Goal: Task Accomplishment & Management: Use online tool/utility

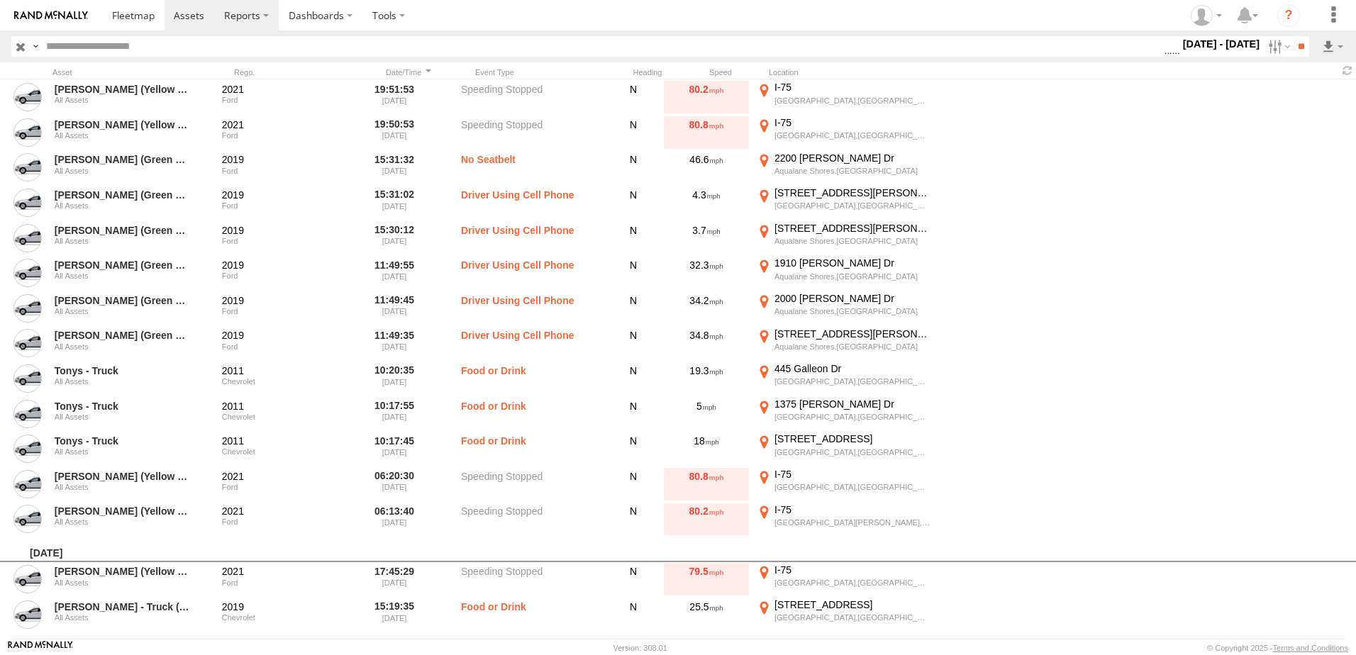
scroll to position [426, 0]
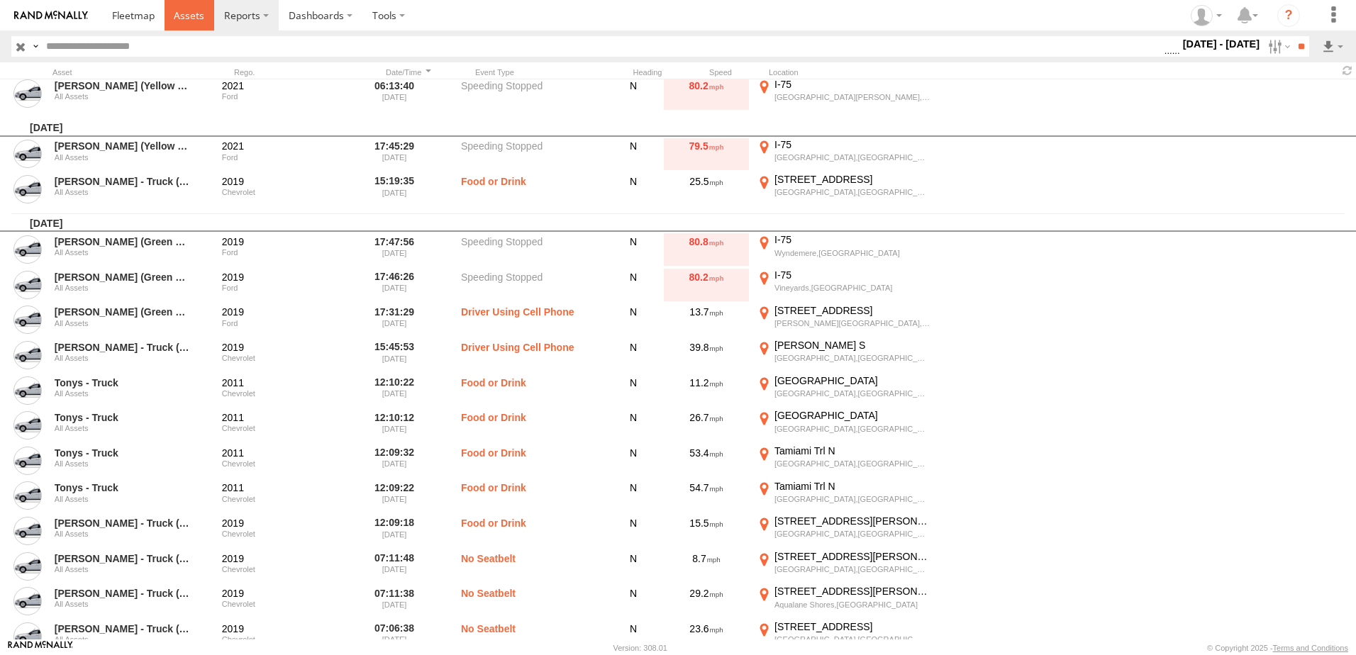
click at [191, 16] on span at bounding box center [189, 15] width 31 height 13
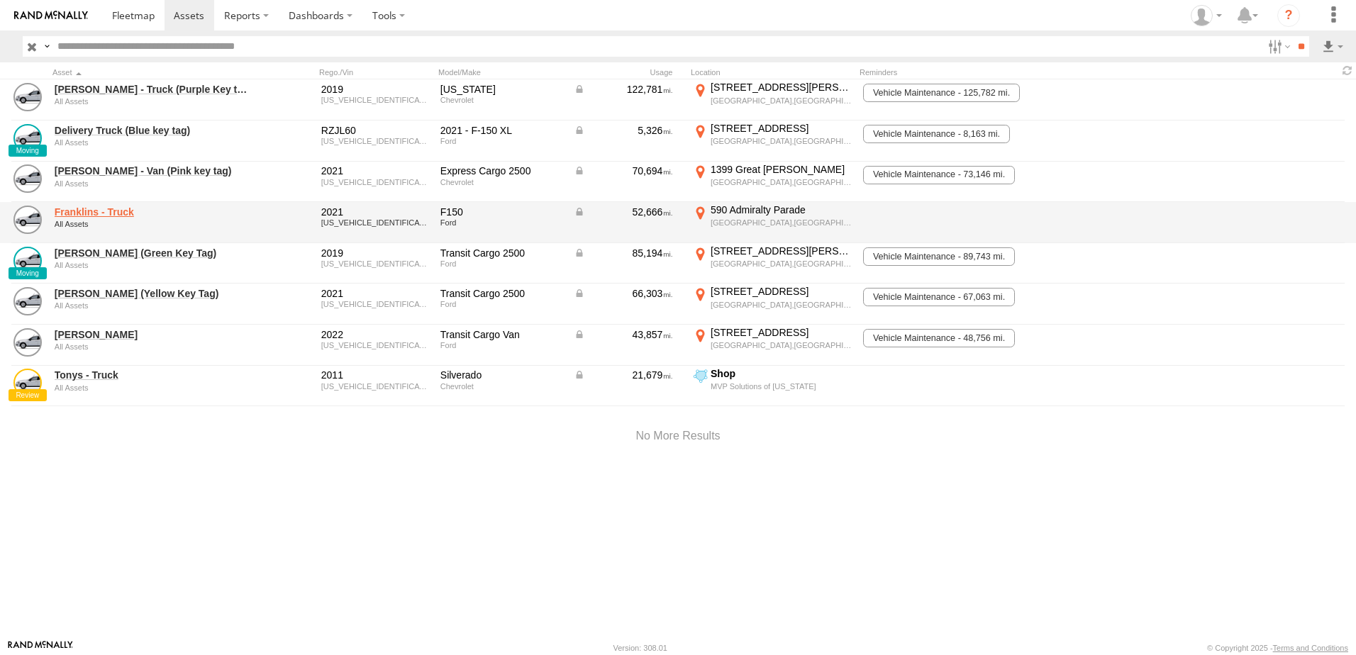
drag, startPoint x: 106, startPoint y: 213, endPoint x: 83, endPoint y: 213, distance: 22.7
click at [83, 213] on link "Franklins - Truck" at bounding box center [152, 212] width 194 height 13
click at [31, 216] on link at bounding box center [27, 220] width 28 height 28
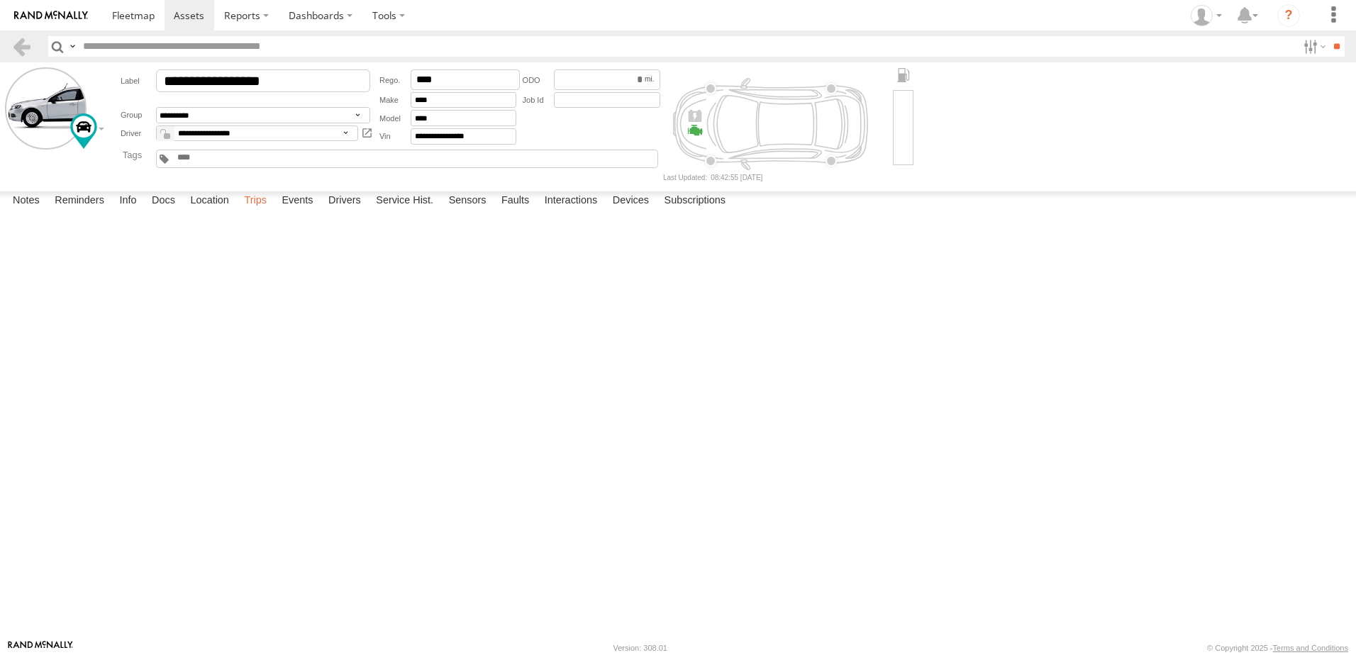
click at [263, 211] on label "Trips" at bounding box center [255, 202] width 37 height 20
click at [0, 0] on div "MVP Solutions of [US_STATE]" at bounding box center [0, 0] width 0 height 0
click at [0, 0] on label "×" at bounding box center [0, 0] width 0 height 0
click at [0, 0] on link at bounding box center [0, 0] width 0 height 0
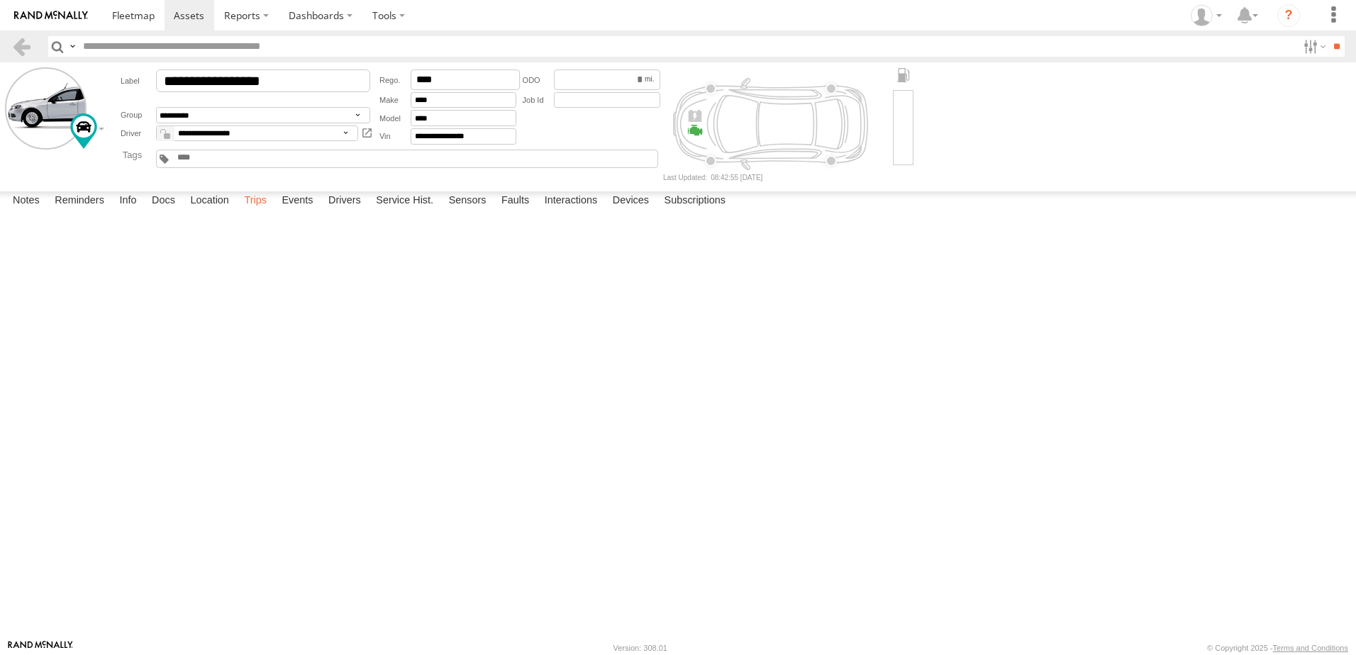
click at [265, 211] on label "Trips" at bounding box center [255, 202] width 37 height 20
click at [0, 0] on div "11.8" at bounding box center [0, 0] width 0 height 0
click at [0, 0] on div "15:31 09/16/2025" at bounding box center [0, 0] width 0 height 0
click at [0, 0] on link at bounding box center [0, 0] width 0 height 0
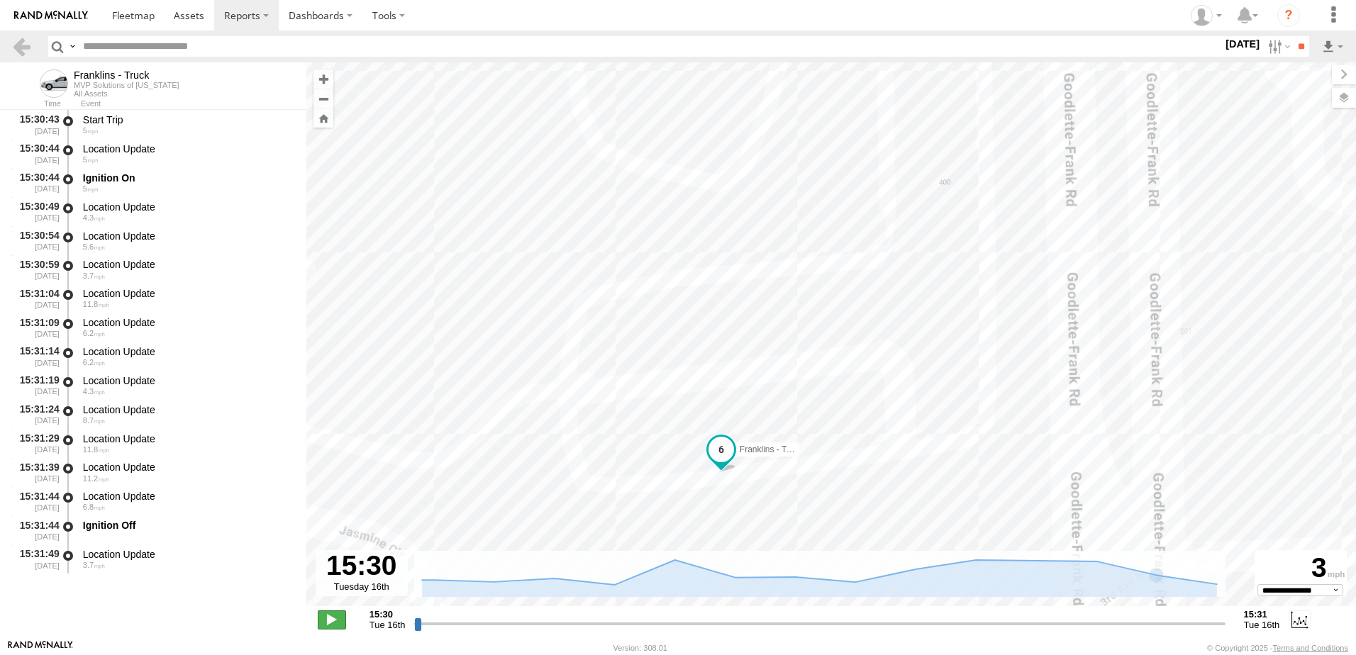
click at [343, 621] on span at bounding box center [332, 620] width 28 height 18
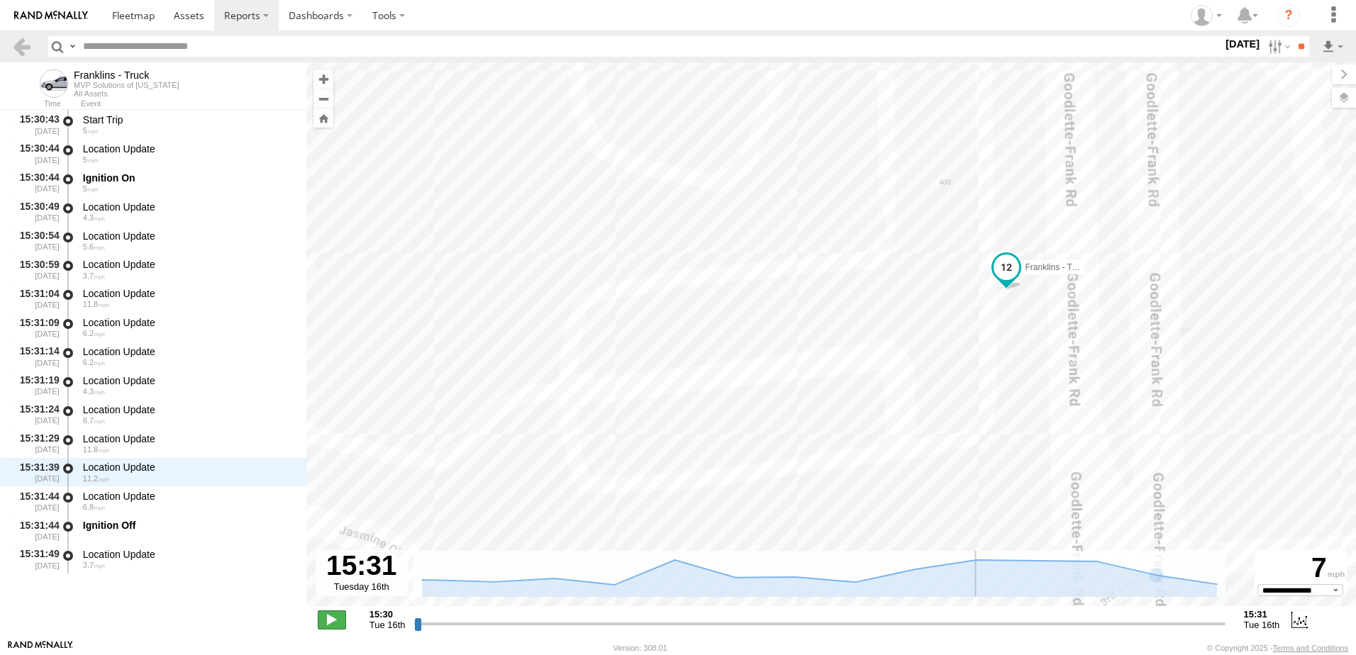
type input "**********"
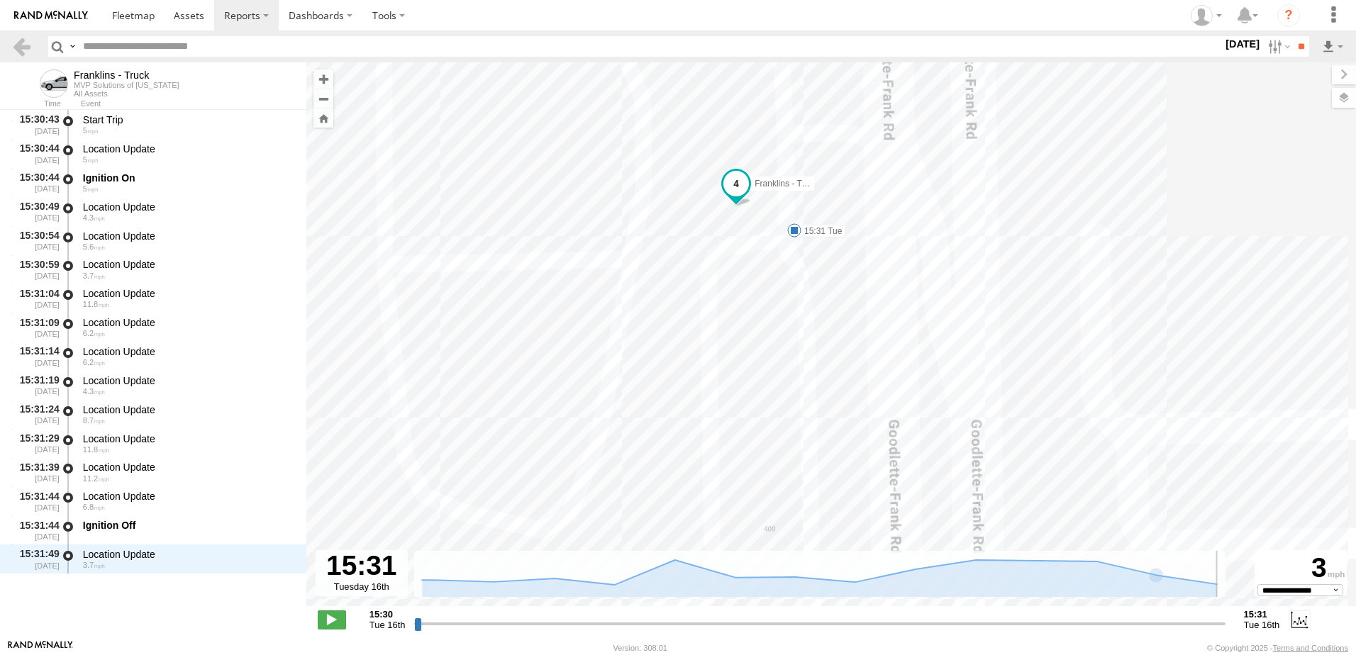
click at [79, 88] on div "MVP Solutions of [US_STATE]" at bounding box center [127, 85] width 106 height 9
click at [114, 80] on div "Franklins - Truck" at bounding box center [127, 75] width 106 height 11
click at [139, 11] on span at bounding box center [133, 15] width 43 height 13
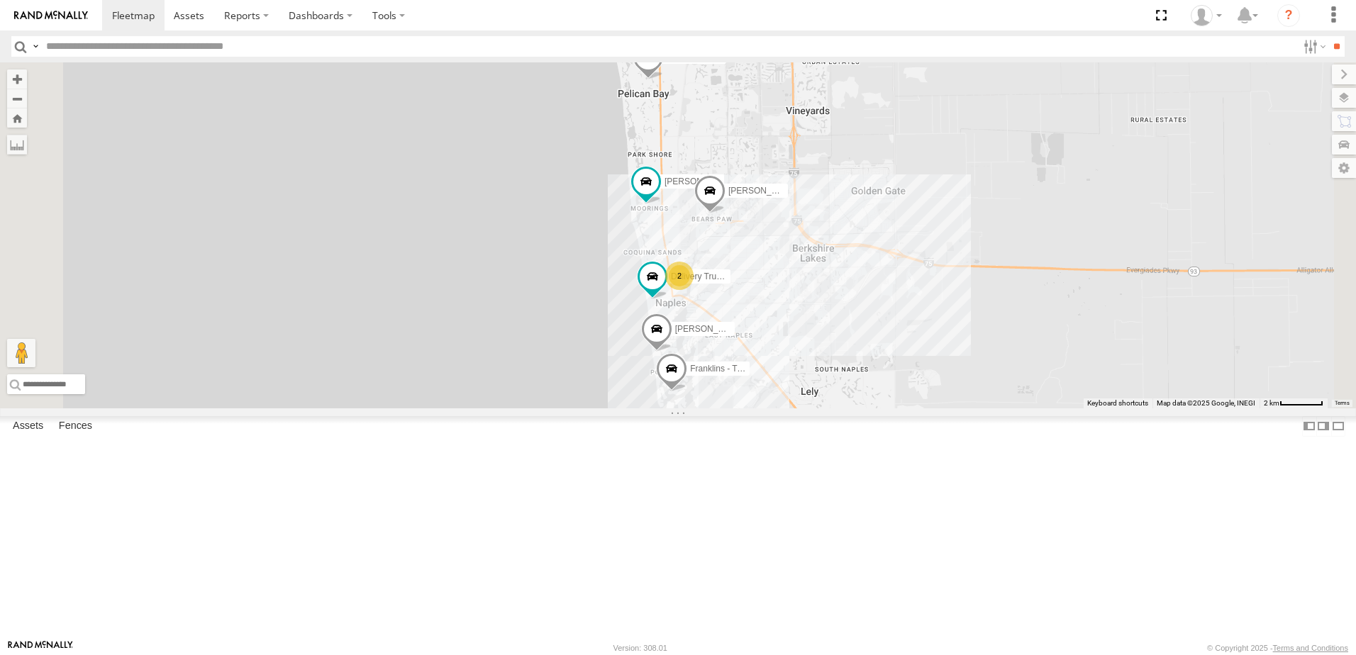
click at [0, 0] on div "Franklins - Truck" at bounding box center [0, 0] width 0 height 0
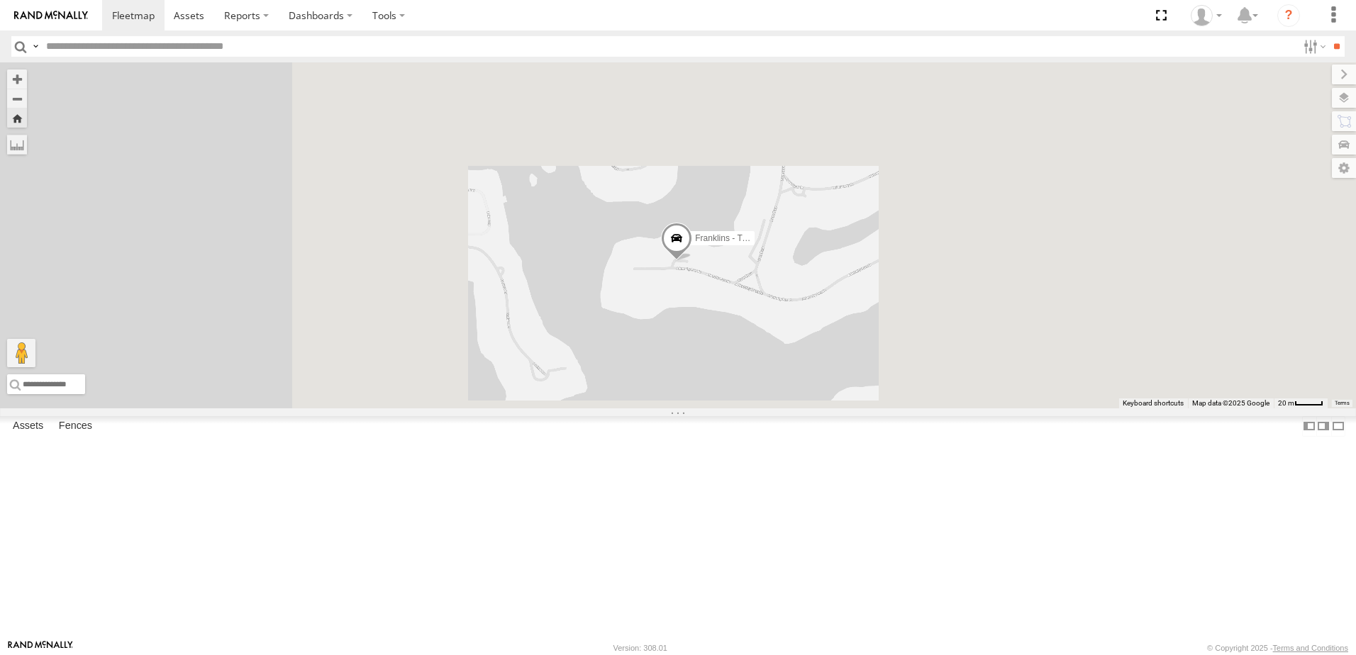
click at [0, 0] on link at bounding box center [0, 0] width 0 height 0
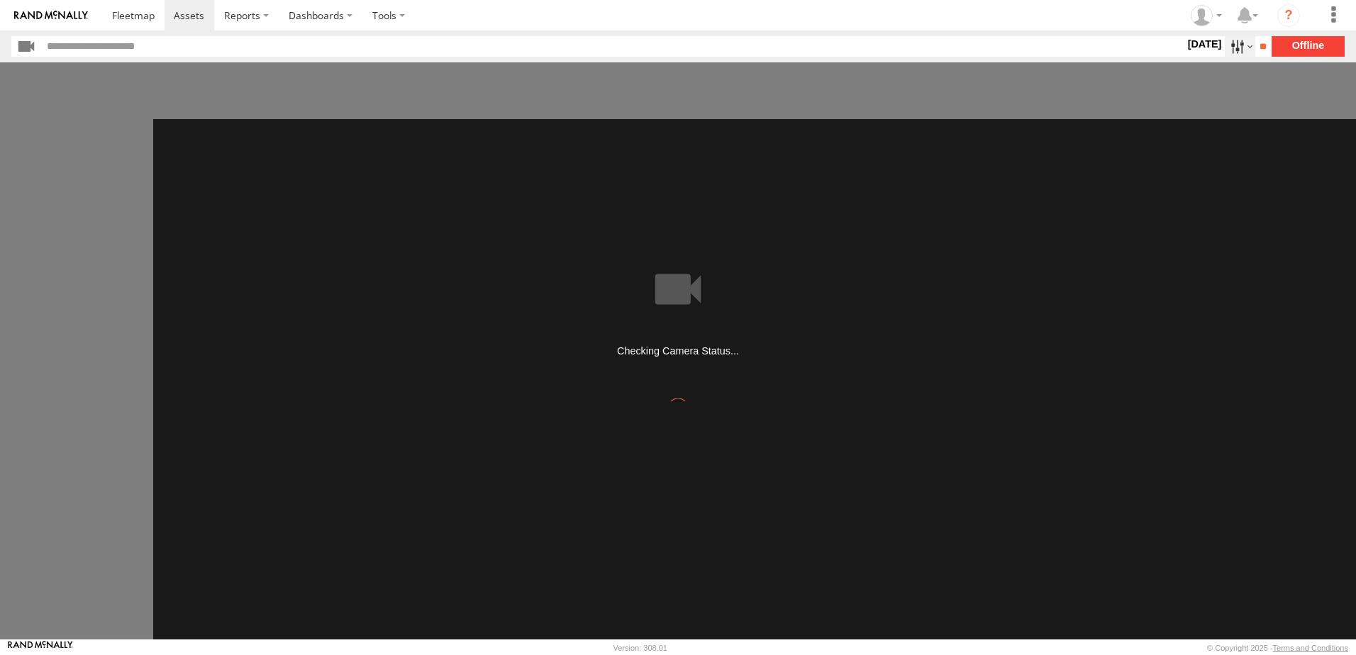
click at [1235, 51] on label at bounding box center [1240, 46] width 31 height 21
click at [0, 0] on label at bounding box center [0, 0] width 0 height 0
click at [1267, 46] on input "**" at bounding box center [1264, 46] width 16 height 21
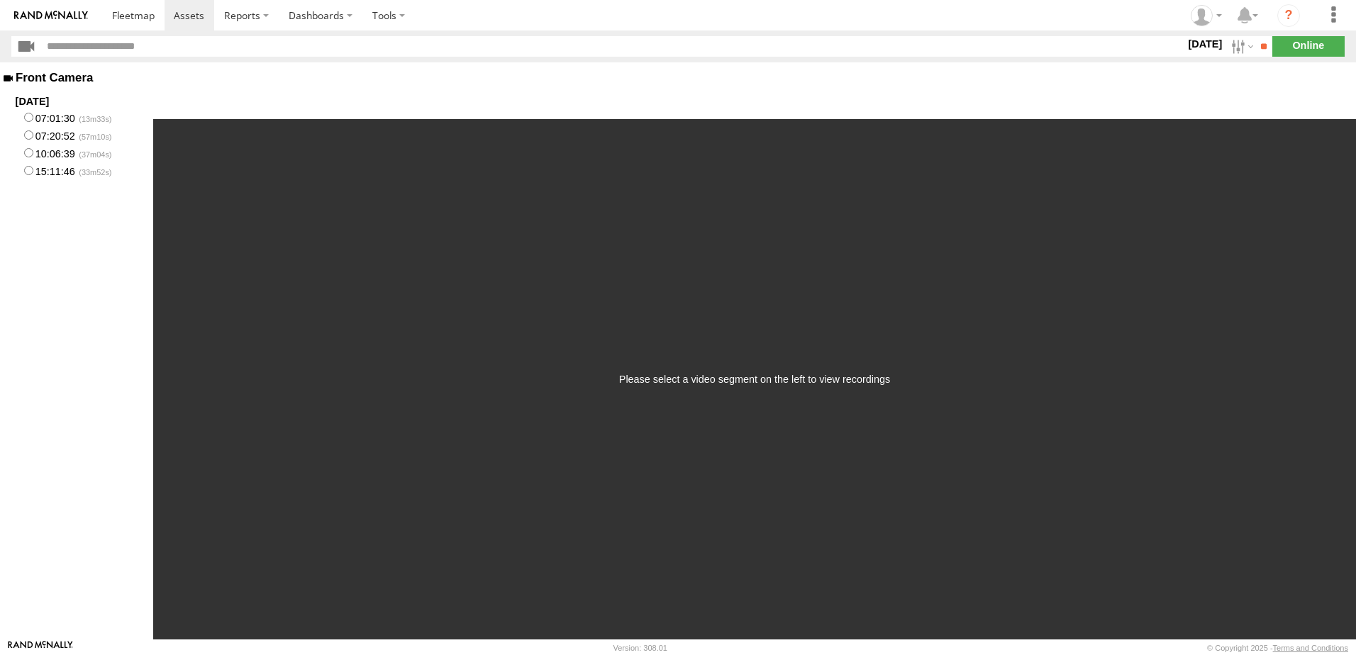
click at [35, 173] on label "15:11:46" at bounding box center [76, 171] width 153 height 18
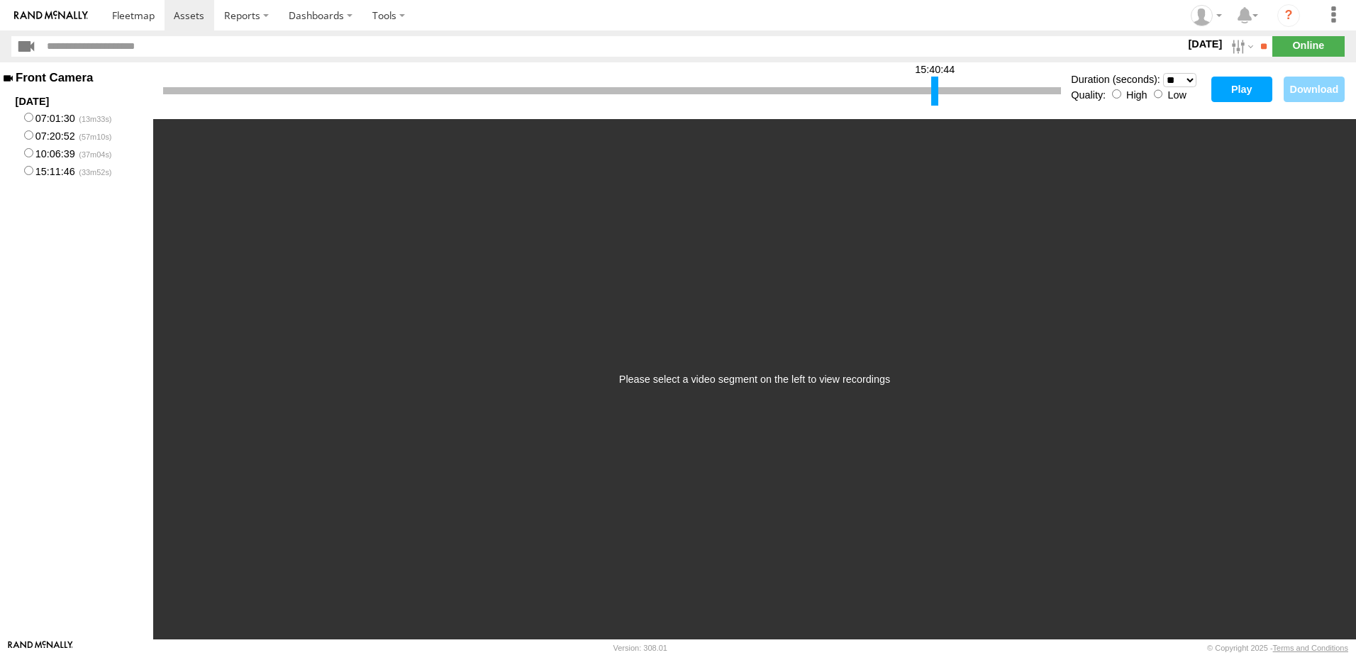
drag, startPoint x: 165, startPoint y: 89, endPoint x: 933, endPoint y: 111, distance: 768.5
click at [933, 111] on div "15:40:44 Duration (seconds): * ** ** ** ** ** ** *** *** *** *** Quality: High …" at bounding box center [754, 90] width 1203 height 57
drag, startPoint x: 919, startPoint y: 95, endPoint x: 565, endPoint y: 11, distance: 363.7
click at [578, 94] on div at bounding box center [578, 91] width 7 height 29
